Goal: Navigation & Orientation: Find specific page/section

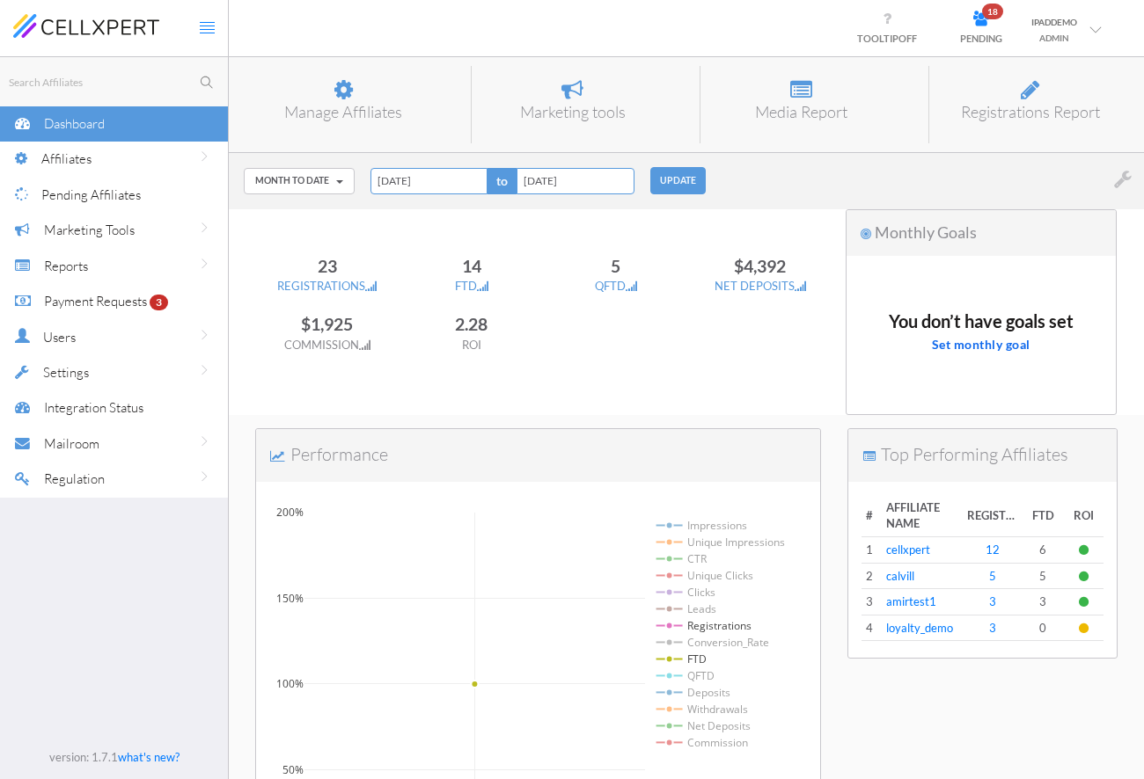
click at [801, 194] on div "Month to Date [DATE] [DATE] Last 7 Days Last 30 Days Week to Date Month to Date…" at bounding box center [686, 181] width 915 height 56
type input "§"
click at [747, 177] on div "Last 7 Days [DATE] [DATE] Last 7 Days Last 30 Days Week to Date Month to Date Q…" at bounding box center [686, 181] width 915 height 56
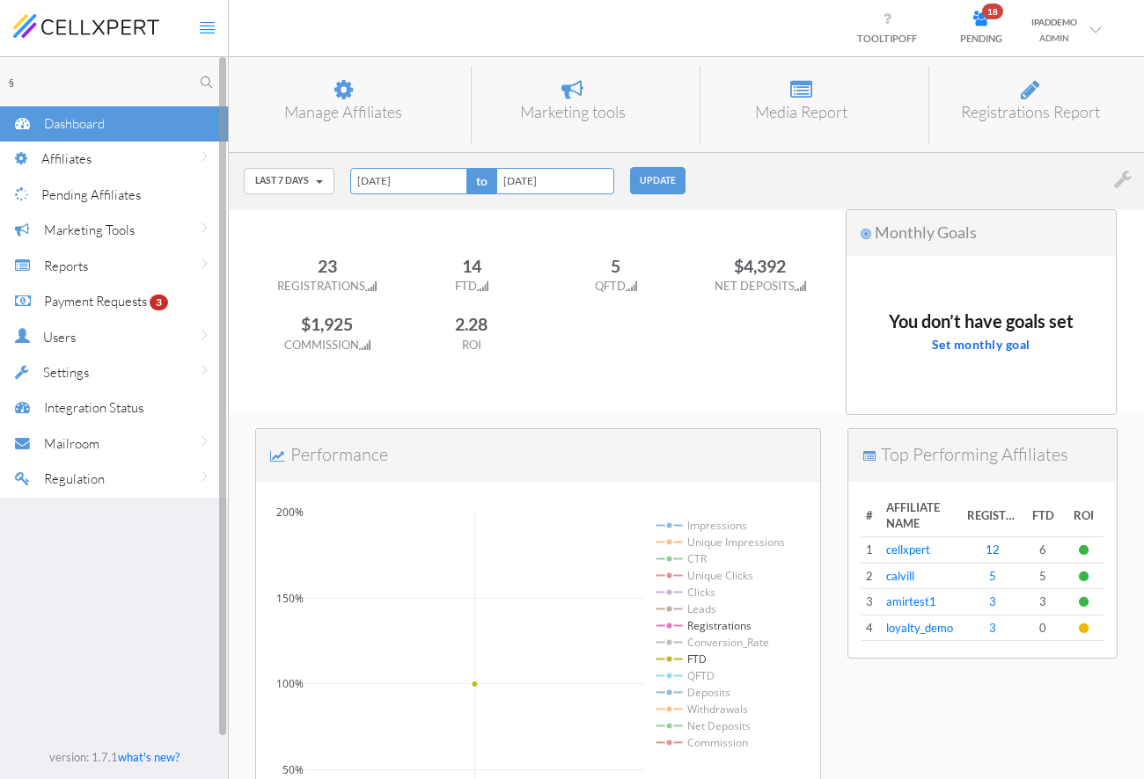
click at [135, 65] on form "§ Searching... No results found" at bounding box center [114, 81] width 228 height 49
click at [127, 79] on input "§" at bounding box center [117, 82] width 221 height 22
click at [766, 183] on div "Last 7 Days Today Yesterday Last 7 Days Last 30 Days Week to Date Month to Date…" at bounding box center [686, 181] width 915 height 56
click at [787, 158] on div "Last 7 Days Today Yesterday Last 7 Days Last 30 Days Week to Date Month to Date…" at bounding box center [686, 181] width 915 height 56
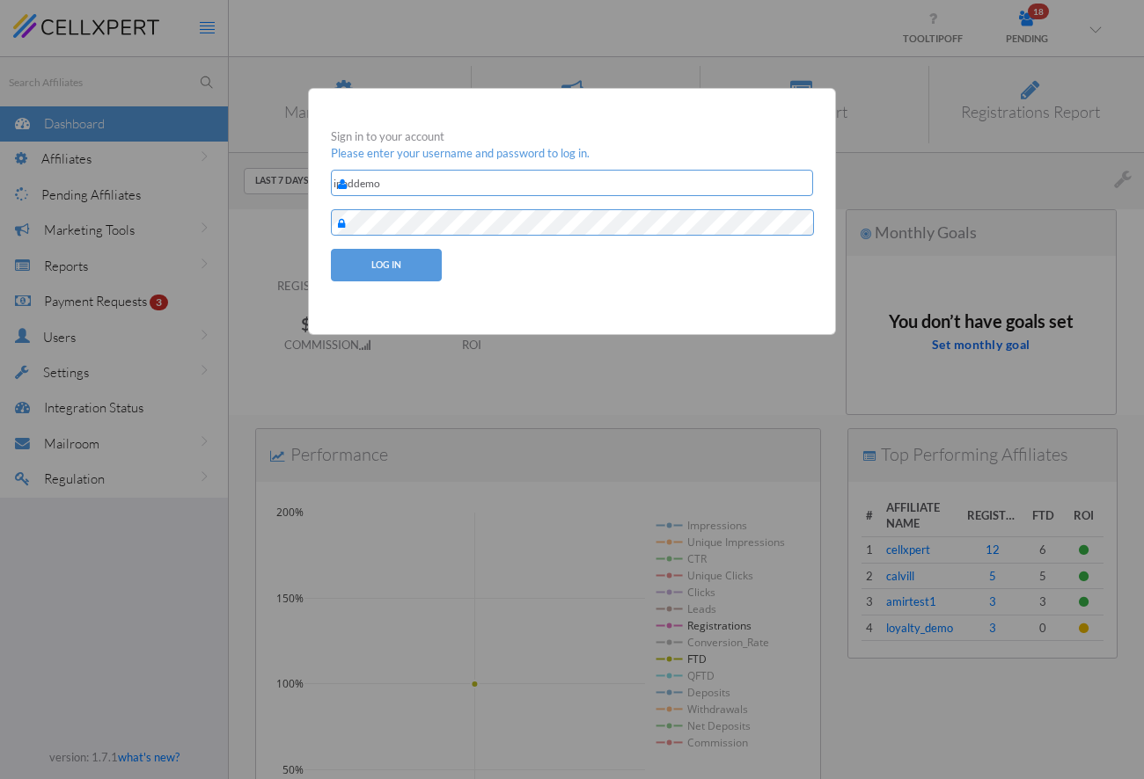
click at [509, 271] on div "LOG IN" at bounding box center [572, 265] width 482 height 33
click at [381, 270] on button "LOG IN" at bounding box center [386, 265] width 111 height 33
click at [381, 276] on button "LOG IN" at bounding box center [386, 265] width 111 height 33
